Goal: Task Accomplishment & Management: Complete application form

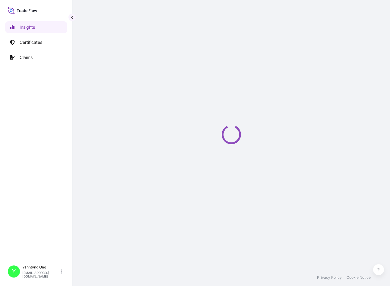
select select "2025"
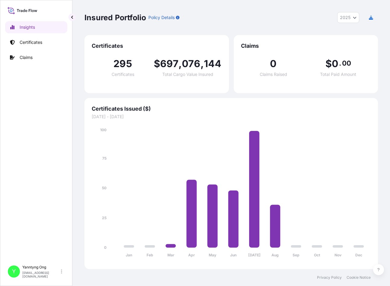
click at [304, 129] on icon "Jan Feb Mar Apr May Jun [DATE] Aug Sep Oct Nov Dec 0 25 50 75 100" at bounding box center [231, 194] width 279 height 135
click at [24, 41] on p "Certificates" at bounding box center [31, 42] width 23 height 6
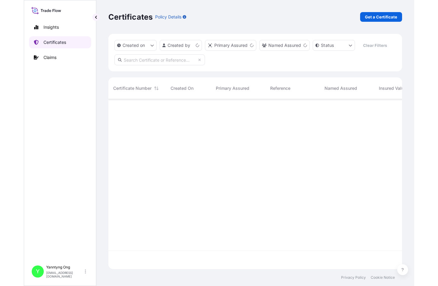
scroll to position [168, 289]
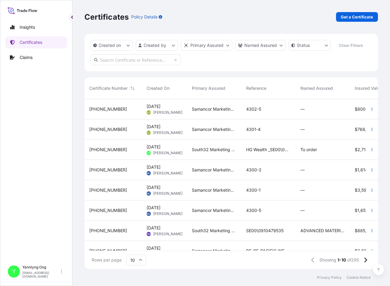
click at [127, 61] on input "text" at bounding box center [136, 59] width 91 height 11
paste input "31709-158"
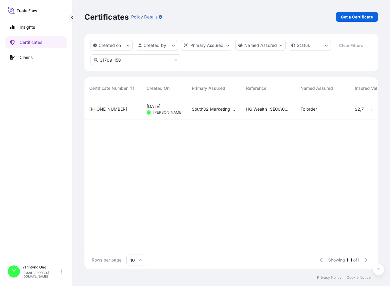
type input "31709-158"
click at [96, 106] on span "31709-158-1" at bounding box center [108, 109] width 38 height 6
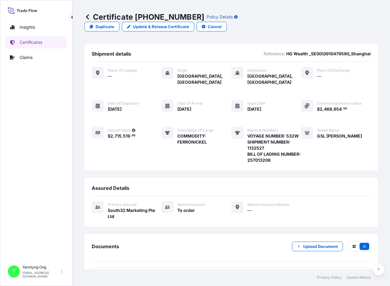
click at [200, 26] on div "Certificate 31709-158-1 Policy Details Duplicate Update & Reissue Certificate C…" at bounding box center [232, 21] width 294 height 43
click at [114, 24] on p "Duplicate" at bounding box center [105, 27] width 19 height 6
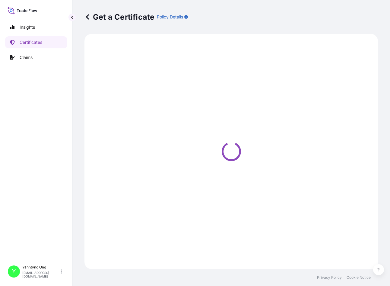
select select "Sea"
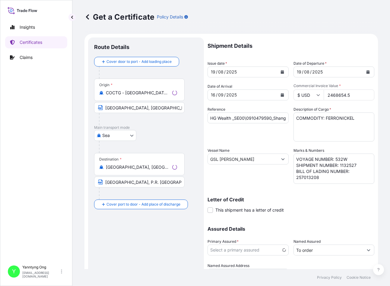
select select "31709"
click at [313, 39] on p "Shipment Details" at bounding box center [291, 45] width 167 height 17
click at [281, 94] on icon "Calendar" at bounding box center [282, 95] width 3 height 4
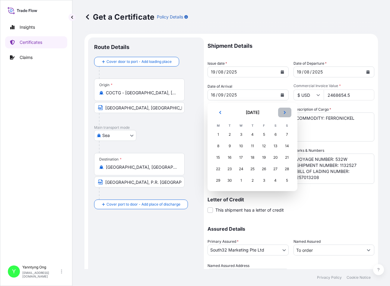
click at [284, 113] on icon "Next" at bounding box center [285, 112] width 4 height 4
click at [219, 113] on icon "Previous" at bounding box center [221, 112] width 4 height 4
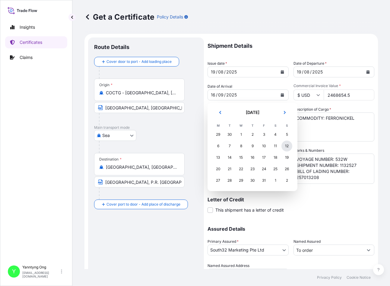
click at [284, 144] on div "12" at bounding box center [287, 145] width 11 height 11
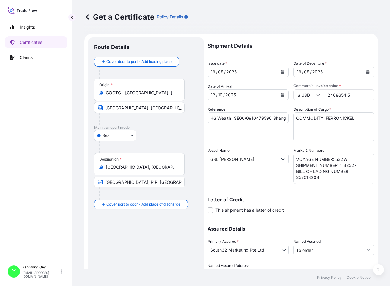
drag, startPoint x: 350, startPoint y: 96, endPoint x: 329, endPoint y: 96, distance: 20.8
click at [329, 96] on input "2468654.5" at bounding box center [349, 94] width 51 height 11
click at [329, 96] on input "21255" at bounding box center [349, 94] width 51 height 11
click at [337, 98] on input "1255" at bounding box center [349, 94] width 51 height 11
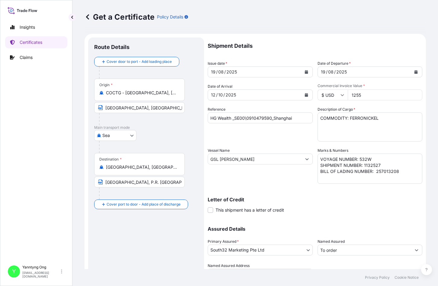
click at [375, 96] on input "1255" at bounding box center [385, 94] width 75 height 11
type input "1255465.67"
click at [390, 71] on icon "Calendar" at bounding box center [416, 72] width 4 height 4
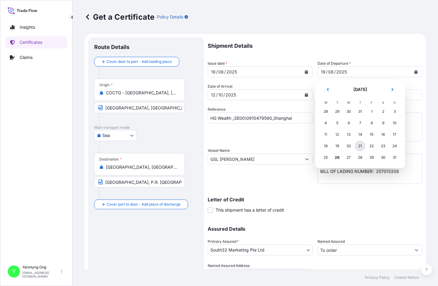
click at [361, 145] on div "21" at bounding box center [360, 145] width 11 height 11
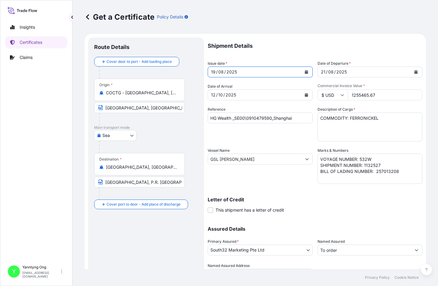
click at [305, 71] on icon "Calendar" at bounding box center [306, 72] width 3 height 4
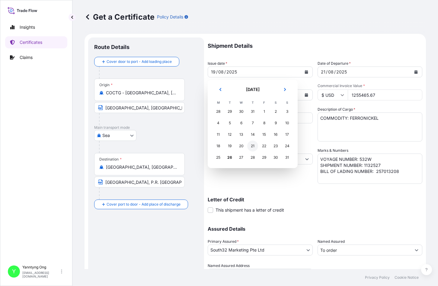
click at [254, 145] on div "21" at bounding box center [252, 145] width 11 height 11
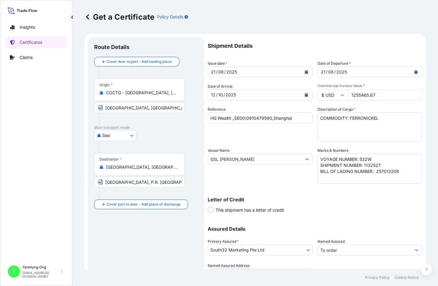
click at [265, 115] on input "HG Wealth _SE00\0910479590_Shanghai" at bounding box center [260, 117] width 105 height 11
type input "HG Wealth _SE00\0910479607_Shanghai"
drag, startPoint x: 375, startPoint y: 164, endPoint x: 417, endPoint y: 183, distance: 46.3
click at [375, 164] on textarea "VOYAGE NUMBER: 532W SHIPMENT NUMBER: 1132527 BILL OF LADING NUMBER: 257013208" at bounding box center [370, 168] width 105 height 30
drag, startPoint x: 356, startPoint y: 158, endPoint x: 371, endPoint y: 158, distance: 14.5
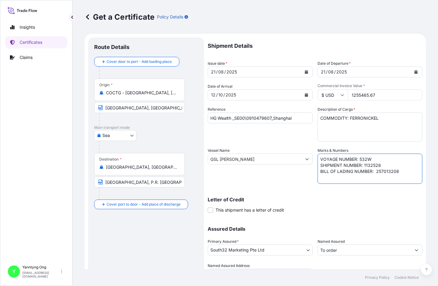
click at [371, 158] on textarea "VOYAGE NUMBER: 532W SHIPMENT NUMBER: 1132527 BILL OF LADING NUMBER: 257013208" at bounding box center [370, 168] width 105 height 30
paste textarea "0PPLBW2MA"
type textarea "VOYAGE NUMBER: 0PPLBW2MA SHIPMENT NUMBER: 1132528 BILL OF LADING NUMBER: 257013…"
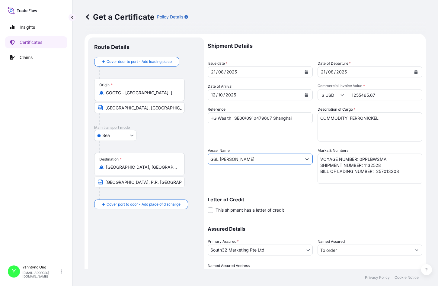
click at [238, 159] on input "GSL EFFIE" at bounding box center [255, 158] width 94 height 11
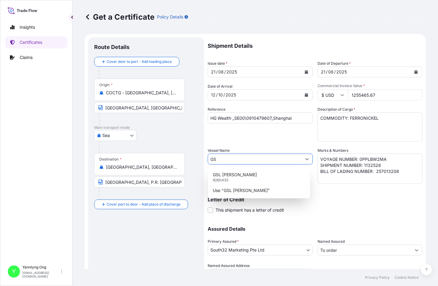
type input "G"
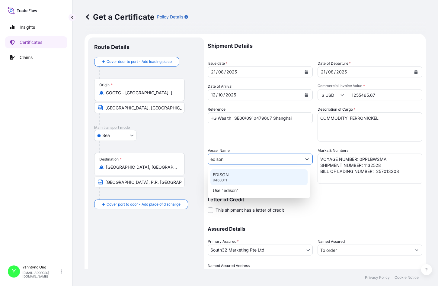
click at [227, 173] on p "EDISON" at bounding box center [221, 174] width 16 height 6
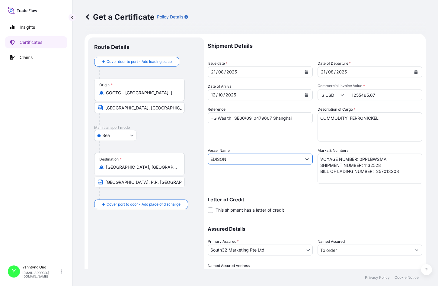
type input "EDISON"
drag, startPoint x: 374, startPoint y: 171, endPoint x: 400, endPoint y: 171, distance: 25.7
click at [390, 171] on textarea "VOYAGE NUMBER: 532W SHIPMENT NUMBER: 1132527 BILL OF LADING NUMBER: 257013208" at bounding box center [370, 168] width 105 height 30
type textarea "VOYAGE NUMBER: 0PPLBW2MA SHIPMENT NUMBER: 1132528 BILL OF LADING NUMBER: BGA048…"
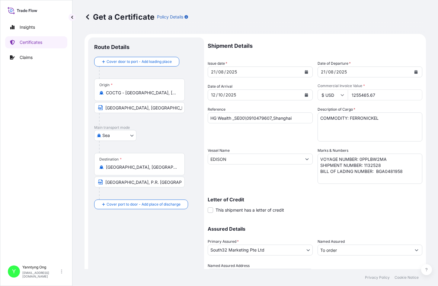
click at [382, 215] on div "Shipment Details Issue date * 21 / 08 / 2025 Date of Departure * 21 / 08 / 2025…" at bounding box center [315, 158] width 215 height 242
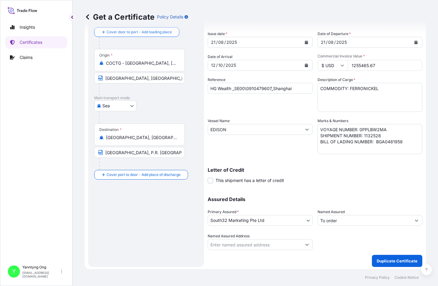
scroll to position [31, 0]
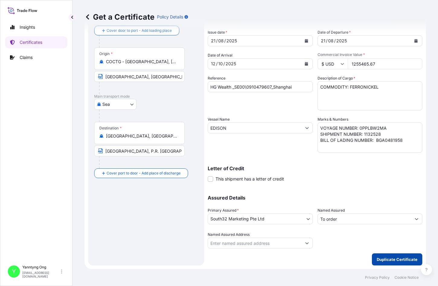
click at [390, 259] on p "Duplicate Certificate" at bounding box center [397, 259] width 41 height 6
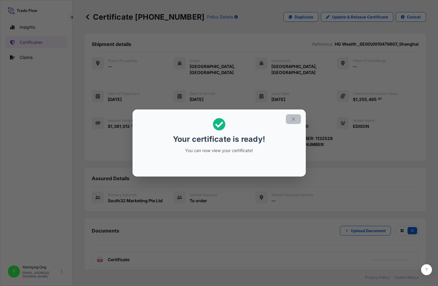
click at [294, 119] on icon "button" at bounding box center [293, 118] width 5 height 5
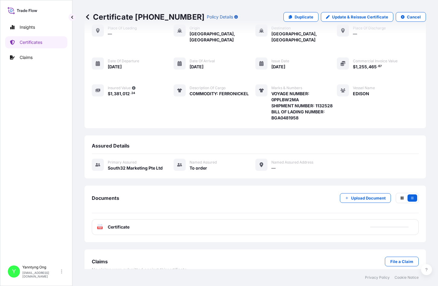
scroll to position [37, 0]
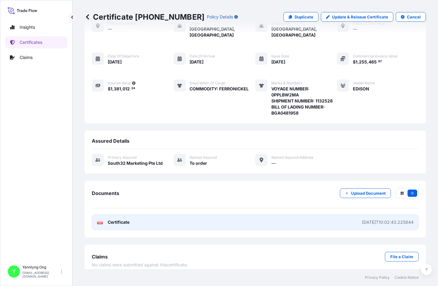
click at [125, 219] on span "Certificate" at bounding box center [119, 222] width 22 height 6
